Goal: Entertainment & Leisure: Consume media (video, audio)

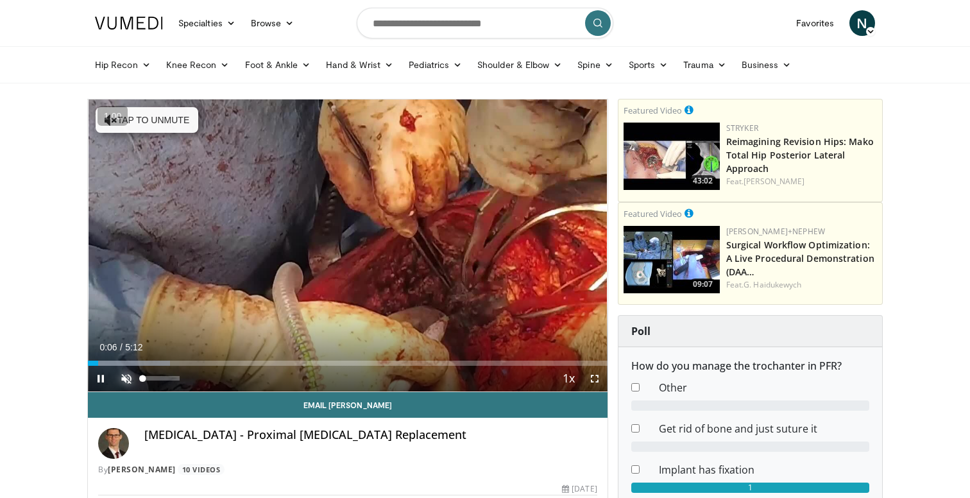
click at [129, 380] on span "Video Player" at bounding box center [127, 379] width 26 height 26
click at [594, 383] on span "Video Player" at bounding box center [595, 379] width 26 height 26
